Goal: Task Accomplishment & Management: Use online tool/utility

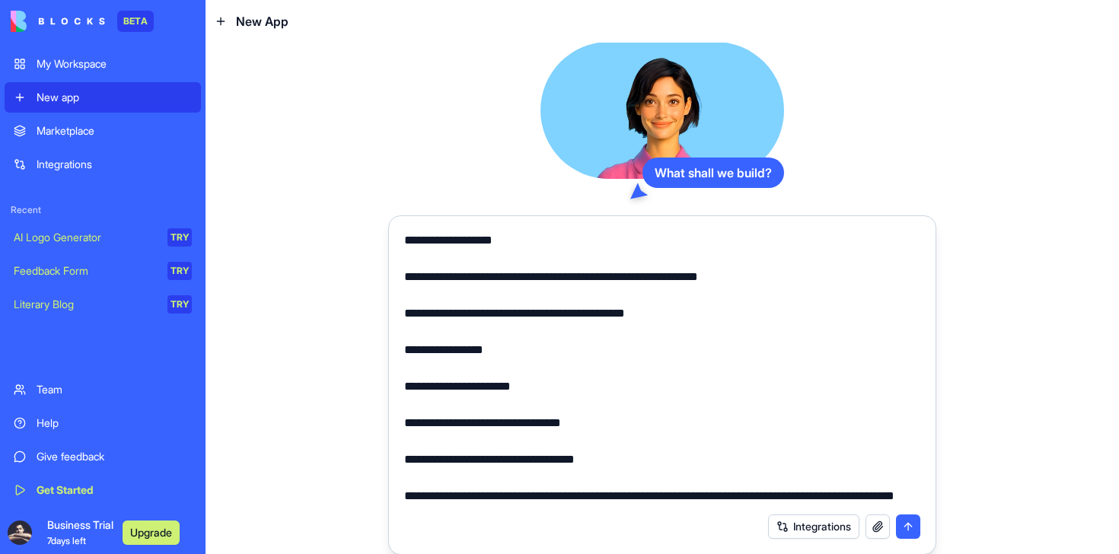
scroll to position [7013, 0]
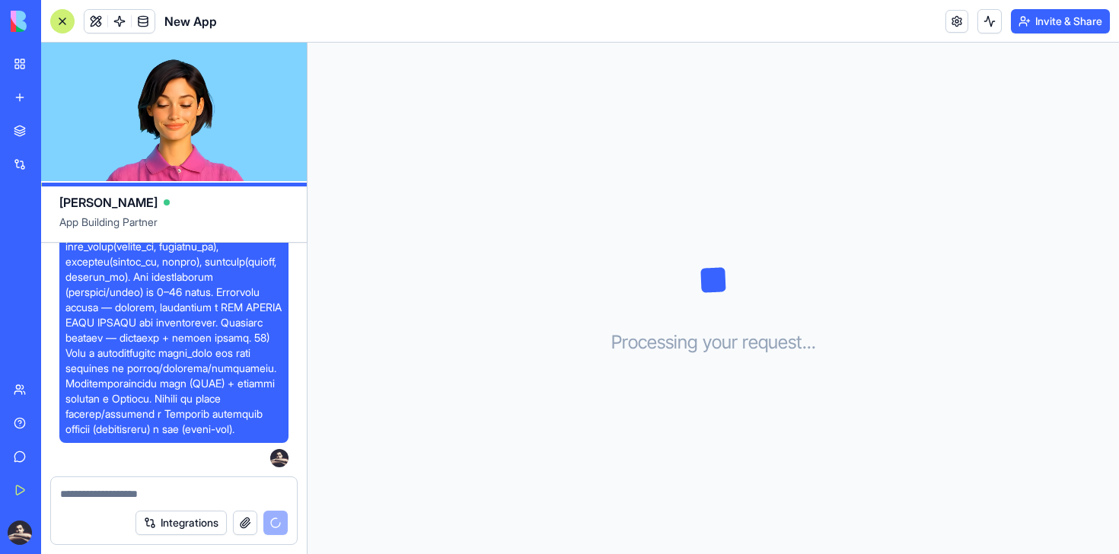
scroll to position [4696, 0]
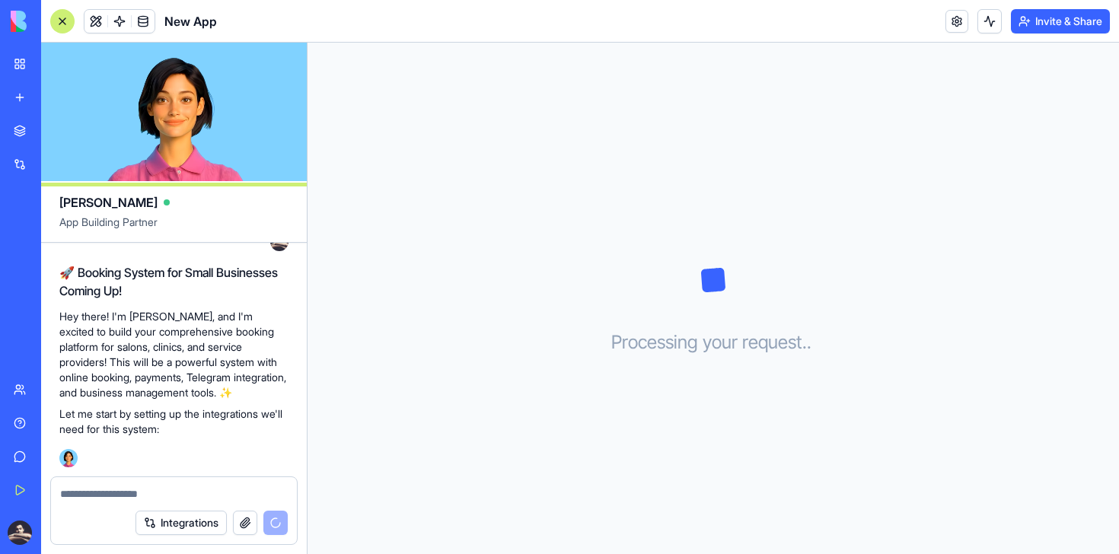
click at [138, 529] on button "Upgrade" at bounding box center [151, 533] width 57 height 24
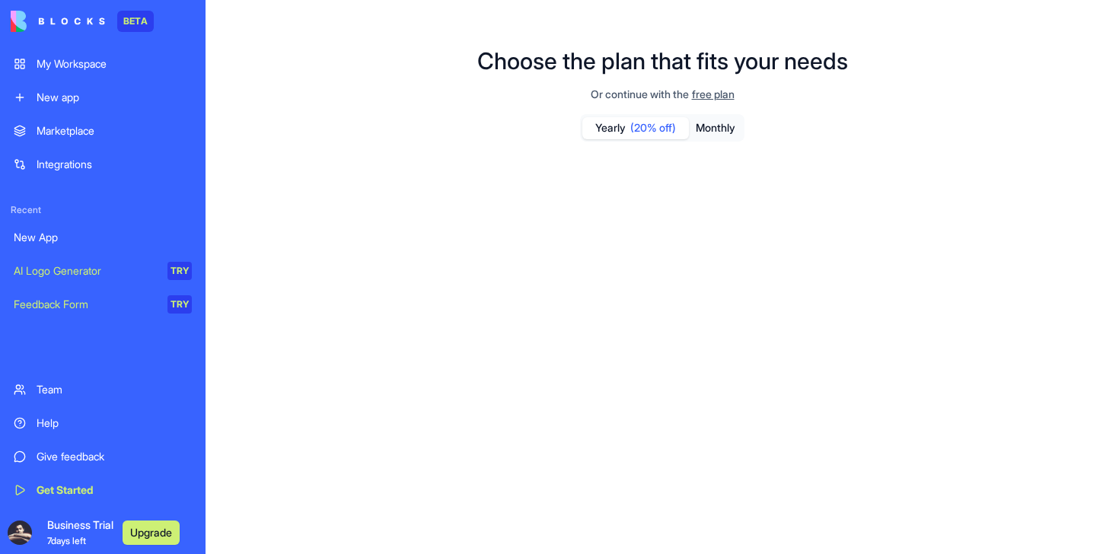
click at [155, 534] on button "Upgrade" at bounding box center [151, 533] width 57 height 24
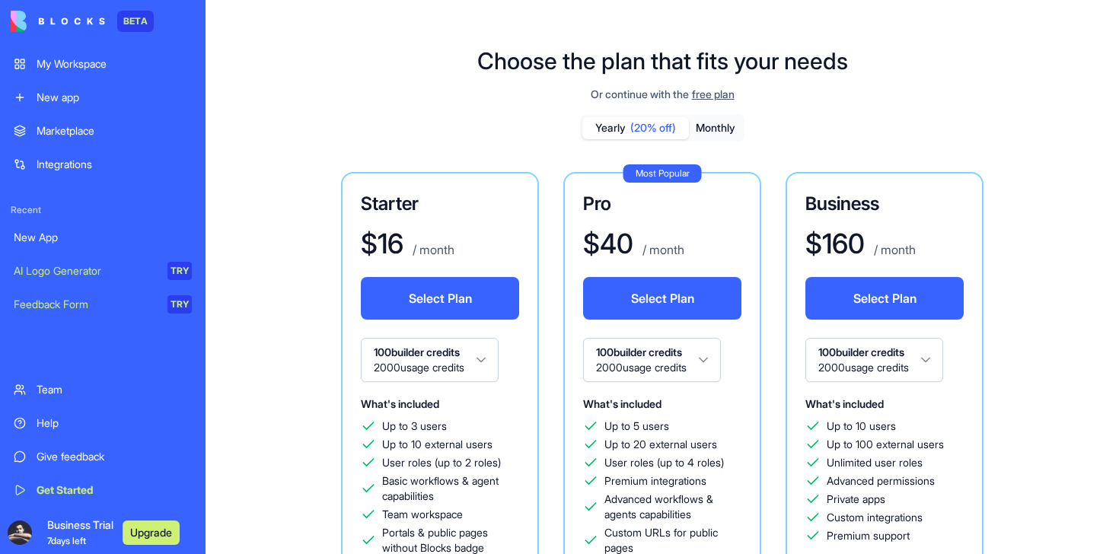
click at [78, 69] on div "My Workspace" at bounding box center [114, 63] width 155 height 15
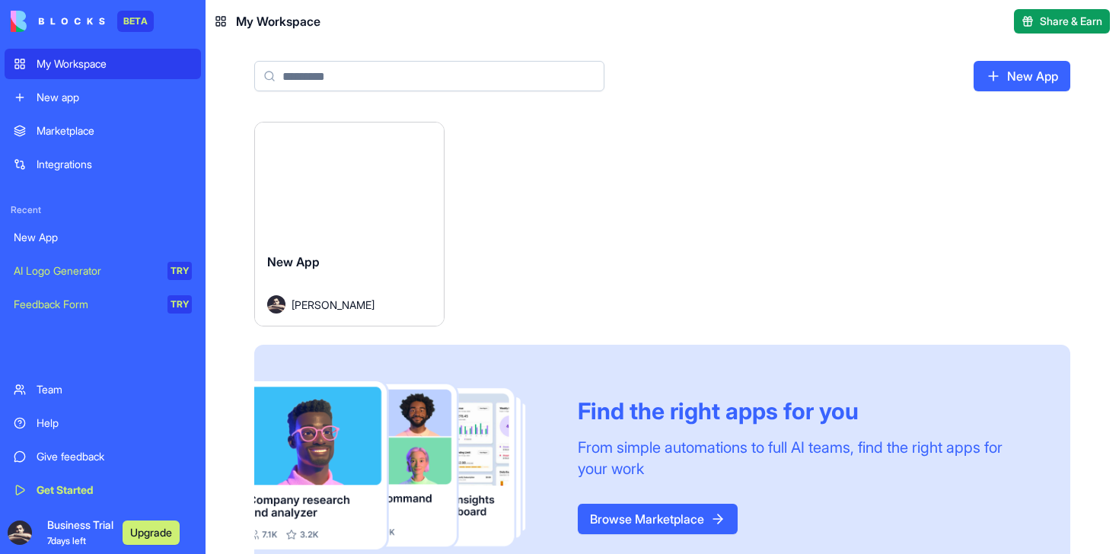
click at [365, 187] on button "Launch" at bounding box center [349, 182] width 114 height 30
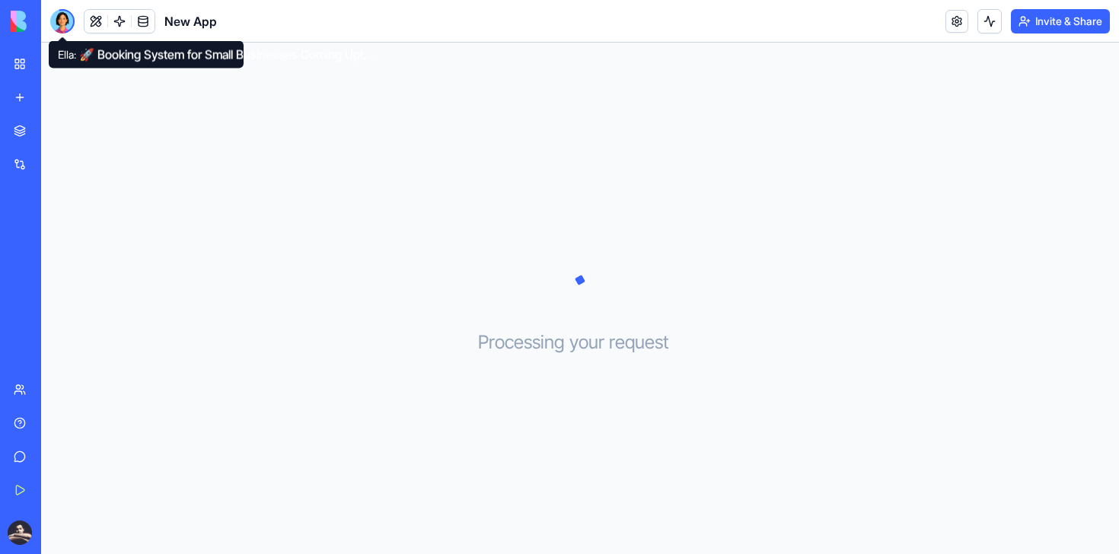
click at [57, 20] on div at bounding box center [62, 21] width 24 height 24
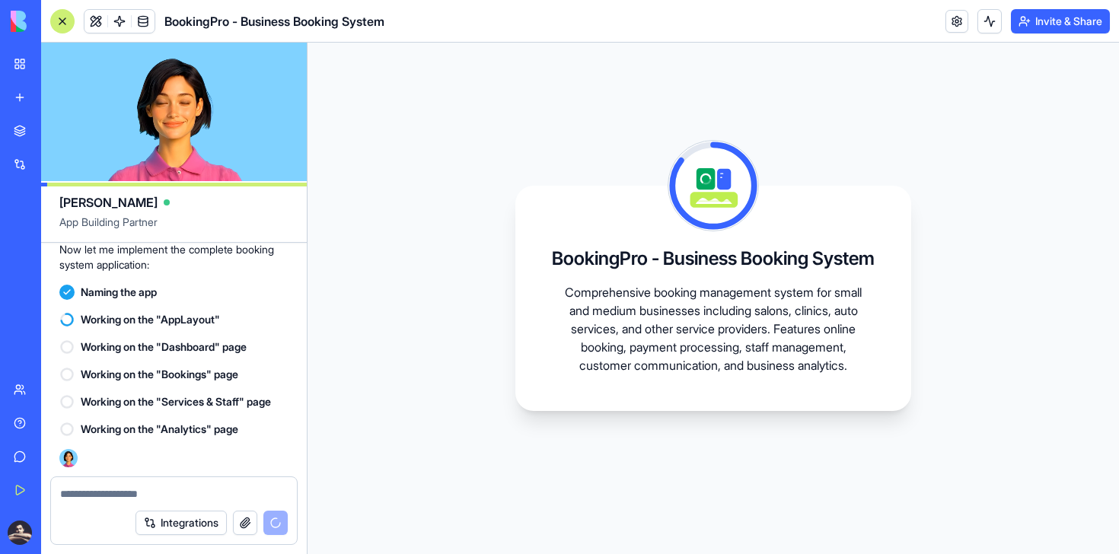
scroll to position [5393, 0]
